Goal: Find specific page/section: Find specific page/section

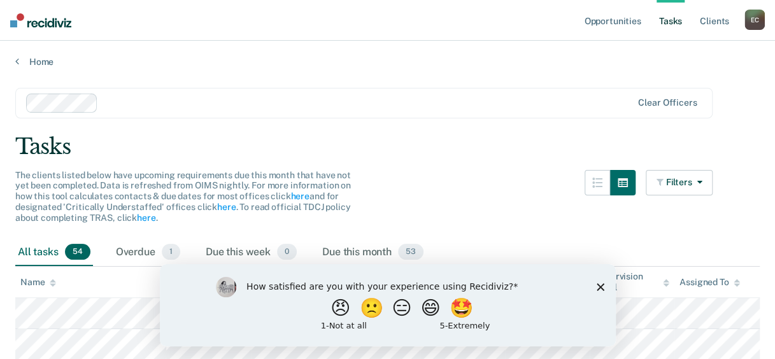
click at [599, 286] on polygon "Close survey" at bounding box center [600, 287] width 8 height 8
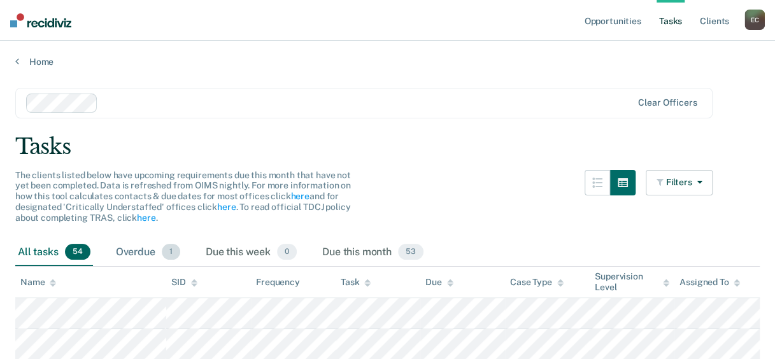
click at [139, 258] on div "Overdue 1" at bounding box center [147, 253] width 69 height 28
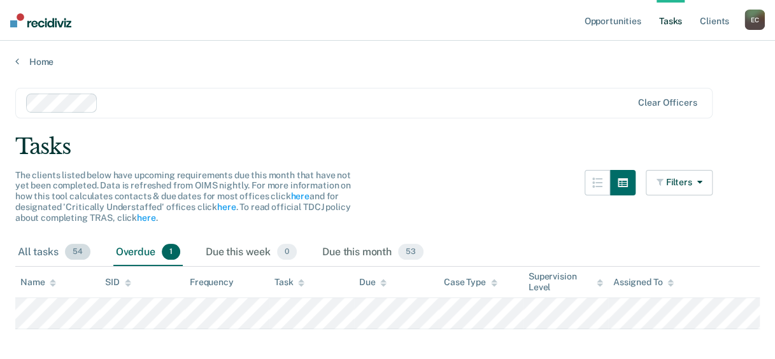
click at [47, 254] on div "All tasks 54" at bounding box center [54, 253] width 78 height 28
